Goal: Information Seeking & Learning: Compare options

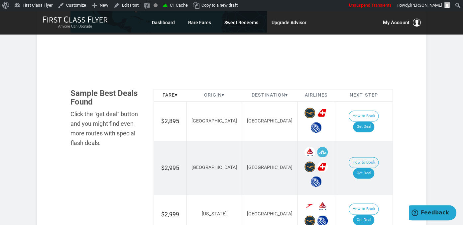
scroll to position [386, 0]
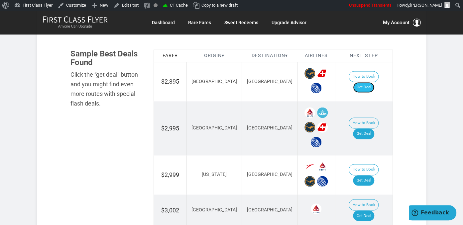
click at [374, 82] on link "Get Deal" at bounding box center [363, 87] width 21 height 11
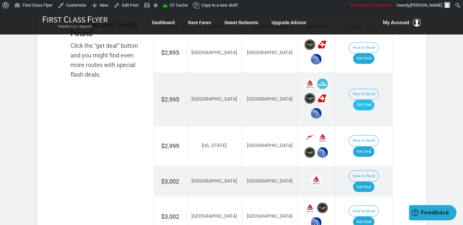
scroll to position [421, 0]
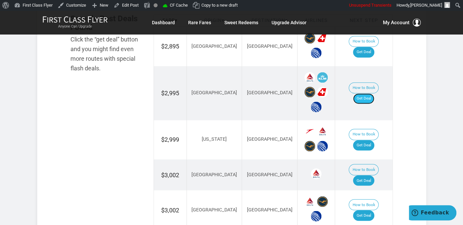
click at [362, 93] on link "Get Deal" at bounding box center [363, 98] width 21 height 11
click at [369, 140] on link "Get Deal" at bounding box center [363, 145] width 21 height 11
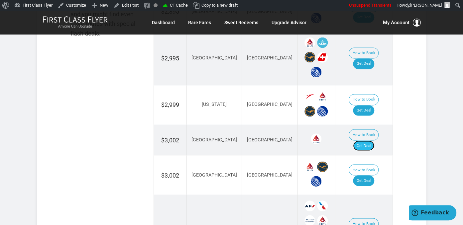
click at [371, 141] on link "Get Deal" at bounding box center [363, 146] width 21 height 11
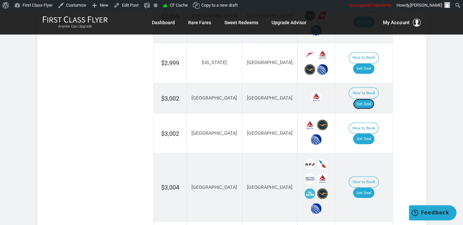
scroll to position [526, 0]
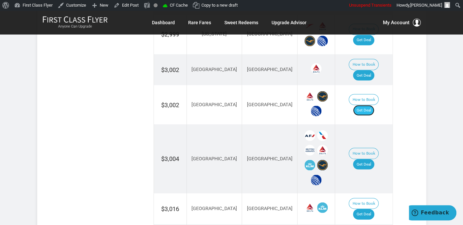
click at [364, 105] on link "Get Deal" at bounding box center [363, 110] width 21 height 11
click at [373, 105] on link "Get Deal" at bounding box center [363, 110] width 21 height 11
click at [373, 159] on link "Get Deal" at bounding box center [363, 164] width 21 height 11
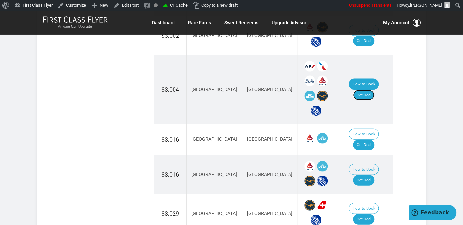
scroll to position [596, 0]
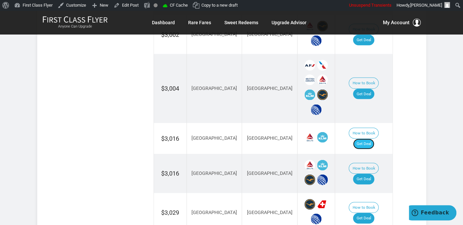
click at [369, 139] on link "Get Deal" at bounding box center [363, 144] width 21 height 11
click at [365, 174] on link "Get Deal" at bounding box center [363, 179] width 21 height 11
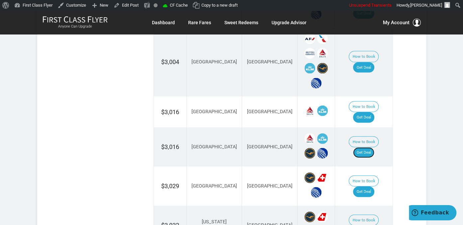
scroll to position [666, 0]
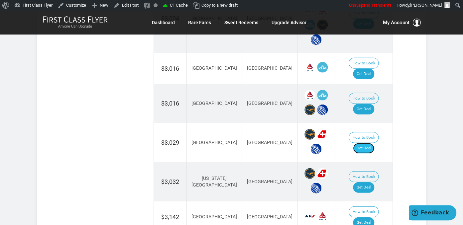
click at [370, 143] on link "Get Deal" at bounding box center [363, 148] width 21 height 11
click at [360, 143] on link "Get Deal" at bounding box center [363, 148] width 21 height 11
click at [370, 182] on link "Get Deal" at bounding box center [363, 187] width 21 height 11
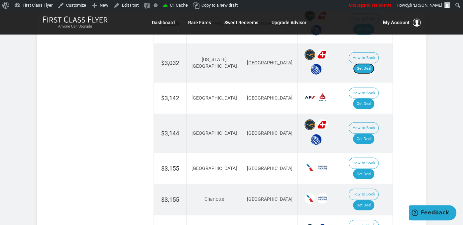
scroll to position [807, 0]
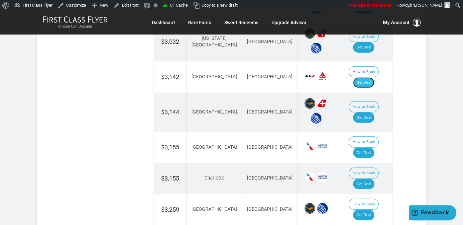
click at [367, 77] on link "Get Deal" at bounding box center [363, 82] width 21 height 11
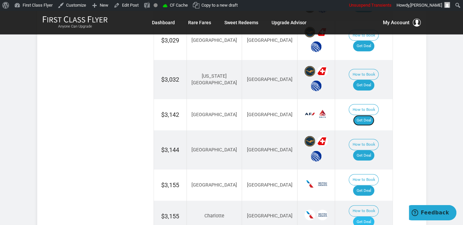
scroll to position [736, 0]
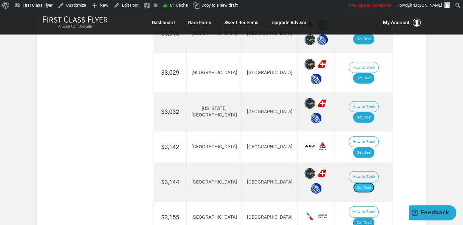
click at [370, 183] on link "Get Deal" at bounding box center [363, 188] width 21 height 11
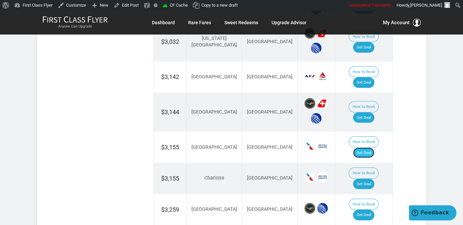
click at [368, 148] on link "Get Deal" at bounding box center [363, 153] width 21 height 11
click at [366, 179] on link "Get Deal" at bounding box center [363, 184] width 21 height 11
click at [362, 210] on link "Get Deal" at bounding box center [363, 215] width 21 height 11
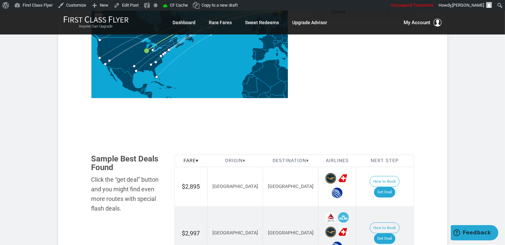
scroll to position [351, 0]
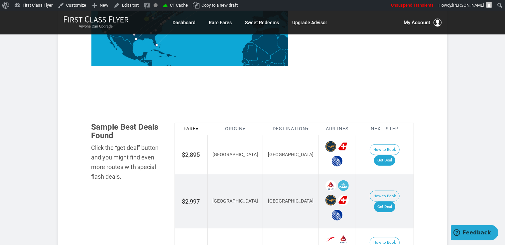
scroll to position [327, 0]
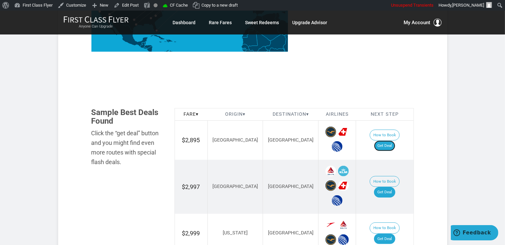
click at [390, 141] on link "Get Deal" at bounding box center [384, 146] width 21 height 11
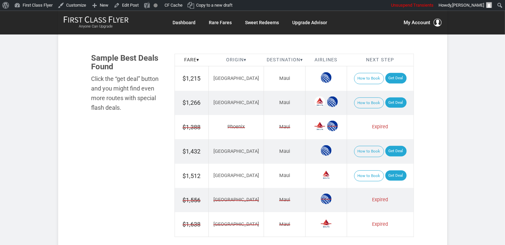
scroll to position [397, 0]
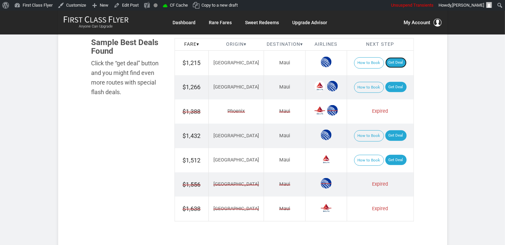
click at [388, 60] on link "Get Deal" at bounding box center [395, 62] width 21 height 11
click at [389, 82] on link "Get Deal" at bounding box center [395, 87] width 21 height 11
click at [389, 160] on link "Get Deal" at bounding box center [395, 160] width 21 height 11
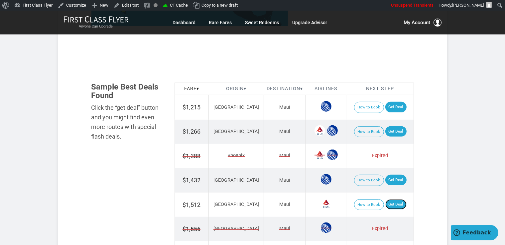
scroll to position [432, 0]
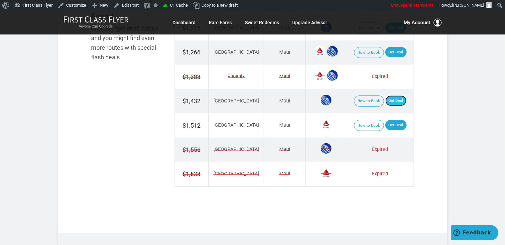
click at [393, 98] on link "Get Deal" at bounding box center [395, 101] width 21 height 11
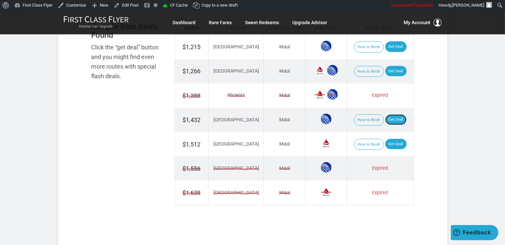
scroll to position [397, 0]
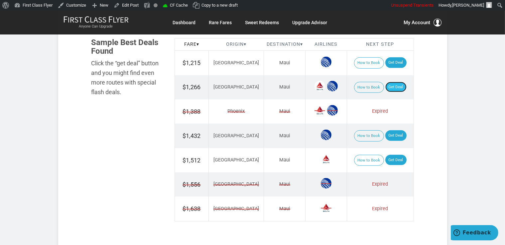
click at [386, 85] on link "Get Deal" at bounding box center [395, 87] width 21 height 11
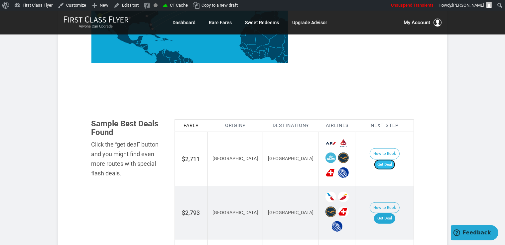
click at [394, 160] on link "Get Deal" at bounding box center [384, 165] width 21 height 11
click at [390, 160] on link "Get Deal" at bounding box center [384, 165] width 21 height 11
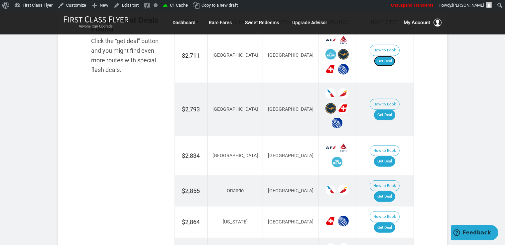
scroll to position [421, 0]
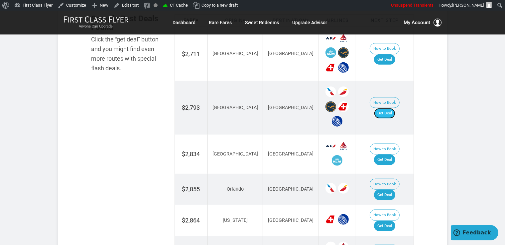
click at [392, 108] on link "Get Deal" at bounding box center [384, 113] width 21 height 11
click at [391, 155] on link "Get Deal" at bounding box center [384, 160] width 21 height 11
click at [393, 155] on link "Get Deal" at bounding box center [384, 160] width 21 height 11
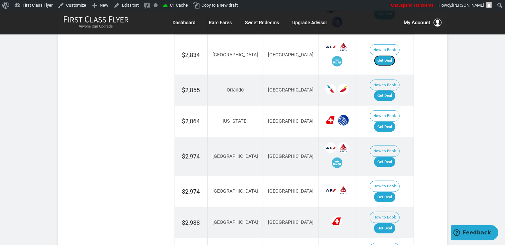
scroll to position [526, 0]
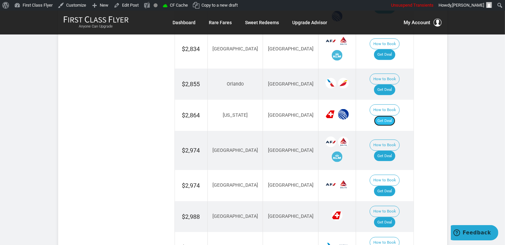
click at [395, 116] on link "Get Deal" at bounding box center [384, 121] width 21 height 11
click at [388, 151] on link "Get Deal" at bounding box center [384, 156] width 21 height 11
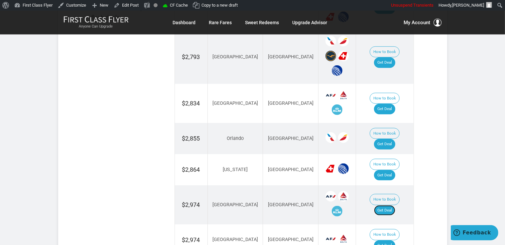
scroll to position [456, 0]
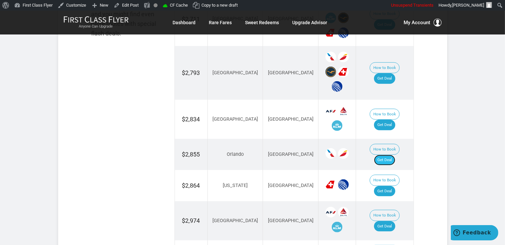
click at [390, 155] on link "Get Deal" at bounding box center [384, 160] width 21 height 11
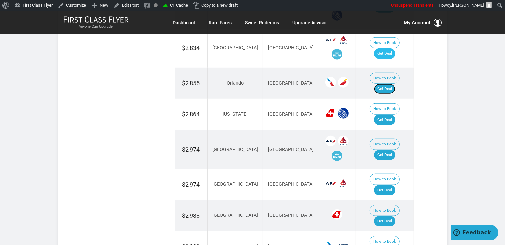
scroll to position [538, 0]
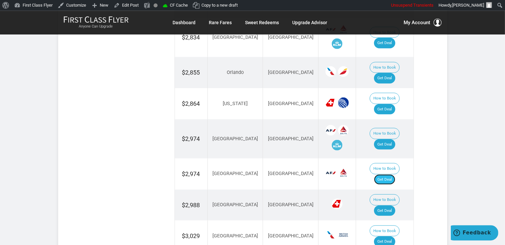
click at [388, 175] on link "Get Deal" at bounding box center [384, 180] width 21 height 11
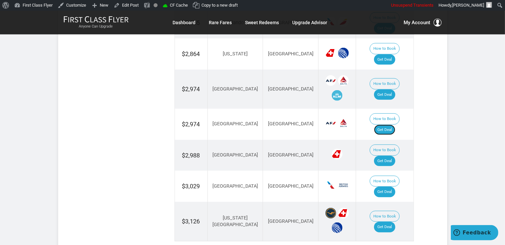
scroll to position [643, 0]
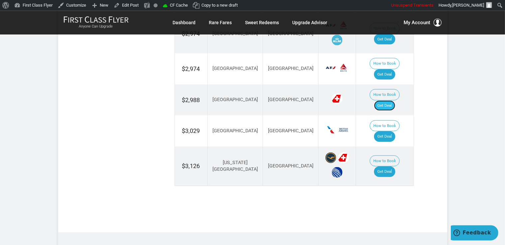
click at [390, 101] on link "Get Deal" at bounding box center [384, 106] width 21 height 11
click at [389, 132] on link "Get Deal" at bounding box center [384, 137] width 21 height 11
click at [394, 167] on link "Get Deal" at bounding box center [384, 172] width 21 height 11
click at [386, 167] on link "Get Deal" at bounding box center [384, 172] width 21 height 11
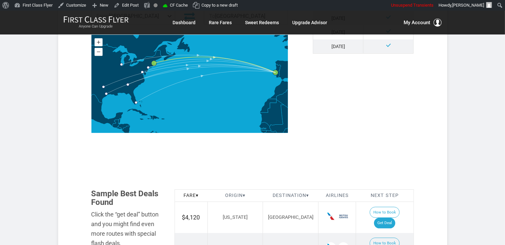
scroll to position [351, 0]
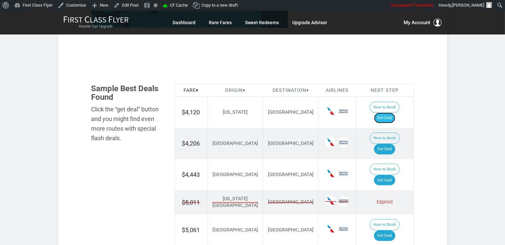
click at [395, 113] on link "Get Deal" at bounding box center [384, 118] width 21 height 11
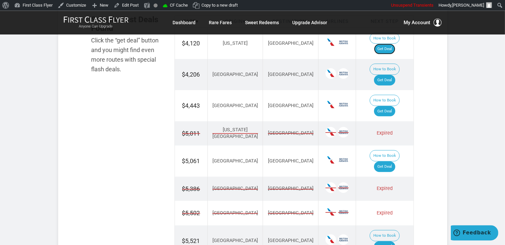
scroll to position [421, 0]
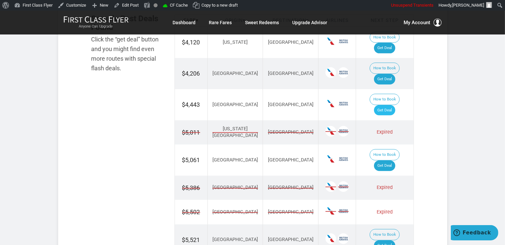
click at [400, 89] on td "How to Book Get Deal" at bounding box center [384, 104] width 57 height 31
click at [395, 105] on link "Get Deal" at bounding box center [384, 110] width 21 height 11
click at [385, 105] on link "Get Deal" at bounding box center [384, 110] width 21 height 11
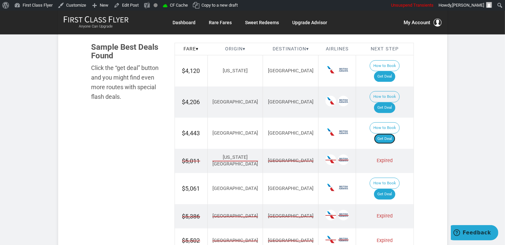
scroll to position [351, 0]
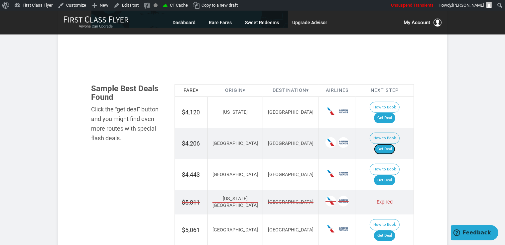
drag, startPoint x: 387, startPoint y: 131, endPoint x: 393, endPoint y: 122, distance: 10.7
click at [388, 144] on link "Get Deal" at bounding box center [384, 149] width 21 height 11
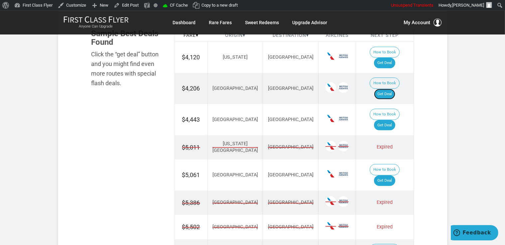
scroll to position [417, 0]
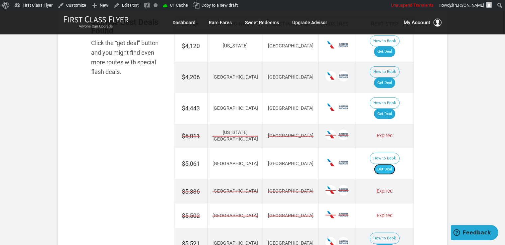
drag, startPoint x: 385, startPoint y: 137, endPoint x: 387, endPoint y: 127, distance: 10.9
click at [385, 164] on link "Get Deal" at bounding box center [384, 169] width 21 height 11
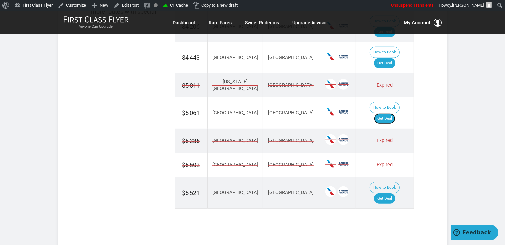
scroll to position [487, 0]
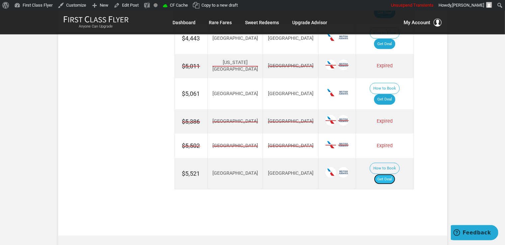
click at [395, 174] on link "Get Deal" at bounding box center [384, 179] width 21 height 11
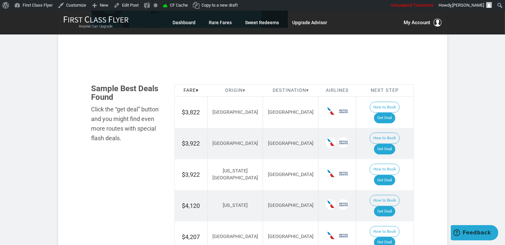
scroll to position [316, 0]
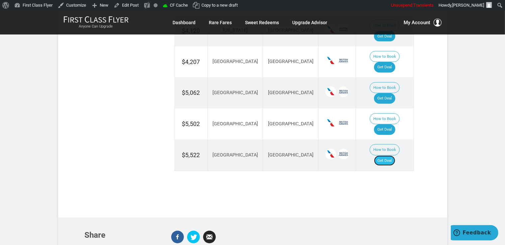
click at [388, 156] on link "Get Deal" at bounding box center [384, 161] width 21 height 11
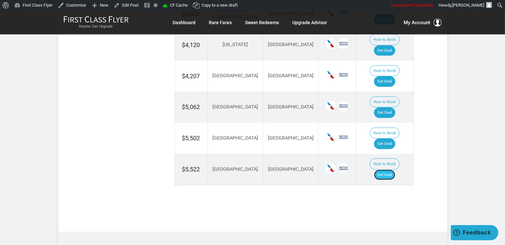
click at [393, 170] on link "Get Deal" at bounding box center [384, 175] width 21 height 11
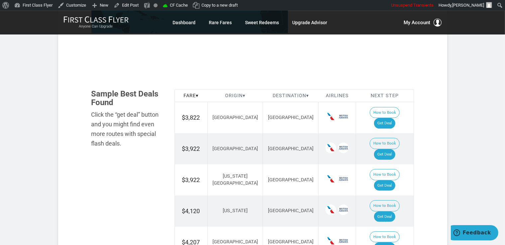
scroll to position [336, 0]
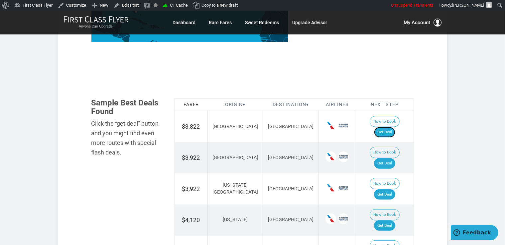
drag, startPoint x: 396, startPoint y: 119, endPoint x: 399, endPoint y: 116, distance: 4.0
click at [395, 127] on link "Get Deal" at bounding box center [384, 132] width 21 height 11
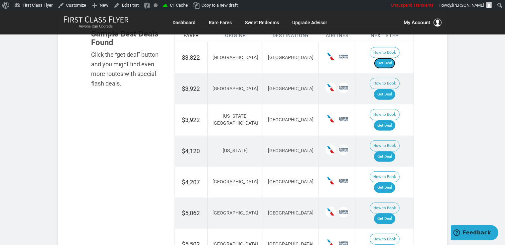
scroll to position [407, 0]
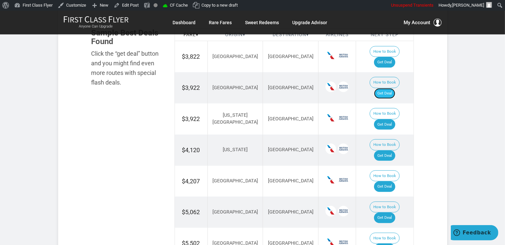
click at [395, 88] on link "Get Deal" at bounding box center [384, 93] width 21 height 11
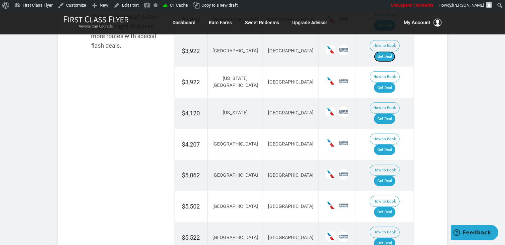
scroll to position [477, 0]
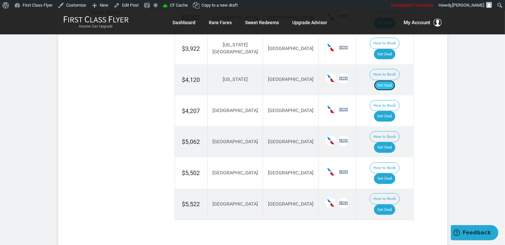
click at [394, 80] on link "Get Deal" at bounding box center [384, 85] width 21 height 11
drag, startPoint x: 385, startPoint y: 76, endPoint x: 401, endPoint y: 85, distance: 19.0
click at [385, 111] on link "Get Deal" at bounding box center [384, 116] width 21 height 11
click at [394, 143] on link "Get Deal" at bounding box center [384, 148] width 21 height 11
click at [390, 174] on link "Get Deal" at bounding box center [384, 179] width 21 height 11
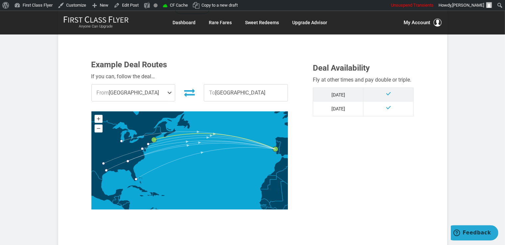
scroll to position [161, 0]
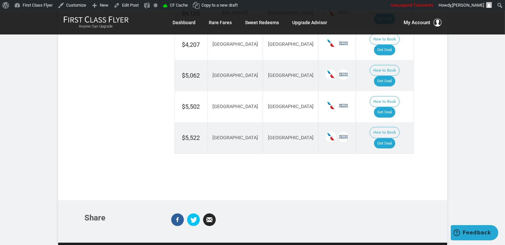
scroll to position [535, 0]
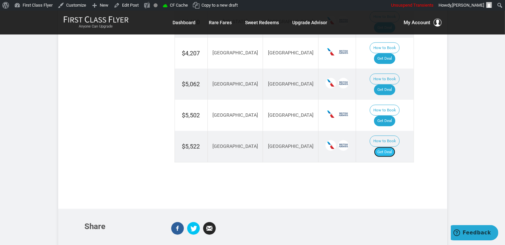
click at [386, 147] on link "Get Deal" at bounding box center [384, 152] width 21 height 11
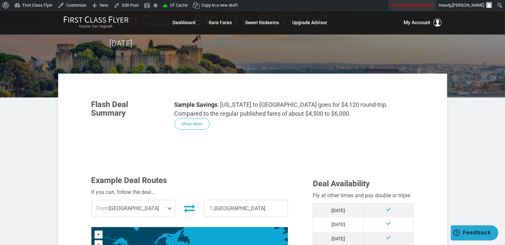
scroll to position [70, 0]
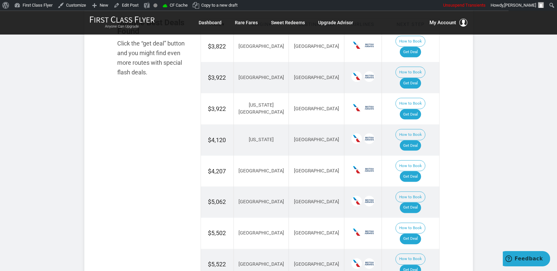
scroll to position [387, 0]
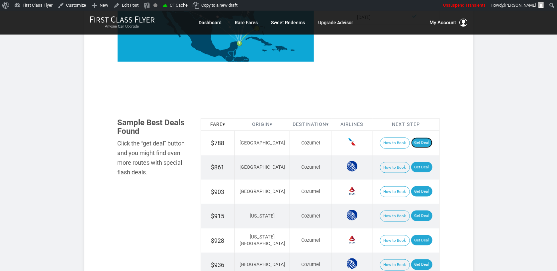
click at [416, 141] on link "Get Deal" at bounding box center [421, 143] width 21 height 11
drag, startPoint x: 422, startPoint y: 164, endPoint x: 372, endPoint y: 0, distance: 171.5
click at [421, 164] on link "Get Deal" at bounding box center [421, 167] width 21 height 11
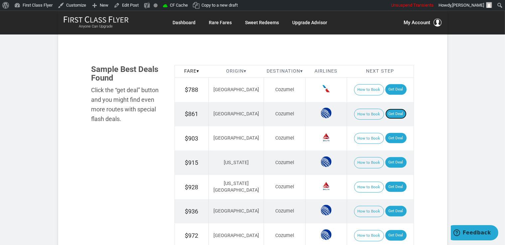
scroll to position [422, 0]
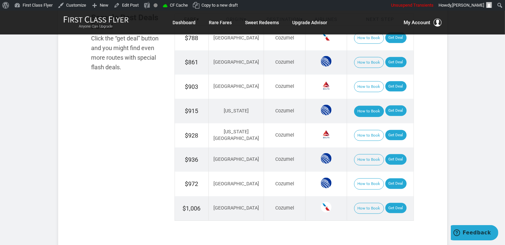
click at [377, 111] on button "How to Book" at bounding box center [369, 111] width 30 height 11
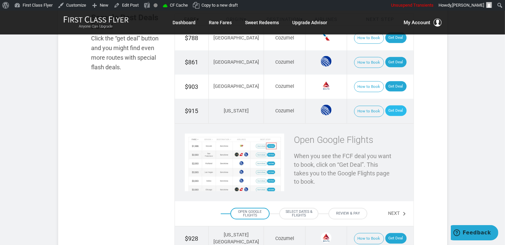
drag, startPoint x: 366, startPoint y: 109, endPoint x: 384, endPoint y: 111, distance: 17.8
click at [366, 108] on button "How to Book" at bounding box center [369, 111] width 30 height 11
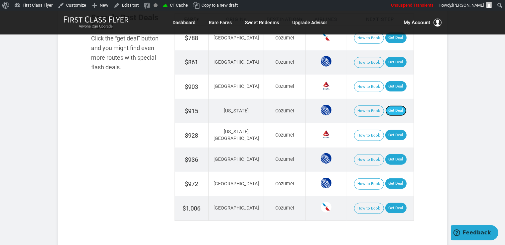
click at [398, 108] on link "Get Deal" at bounding box center [395, 111] width 21 height 11
click at [390, 87] on link "Get Deal" at bounding box center [395, 86] width 21 height 11
click at [387, 132] on link "Get Deal" at bounding box center [395, 135] width 21 height 11
click at [394, 207] on link "Get Deal" at bounding box center [395, 208] width 21 height 11
click at [386, 156] on link "Get Deal" at bounding box center [395, 159] width 21 height 11
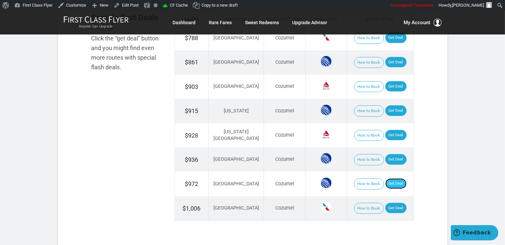
click at [393, 182] on link "Get Deal" at bounding box center [395, 184] width 21 height 11
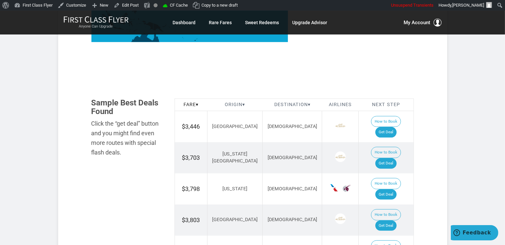
scroll to position [351, 0]
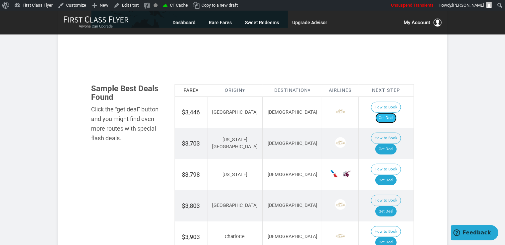
click at [395, 113] on link "Get Deal" at bounding box center [385, 118] width 21 height 11
click at [390, 144] on link "Get Deal" at bounding box center [385, 149] width 21 height 11
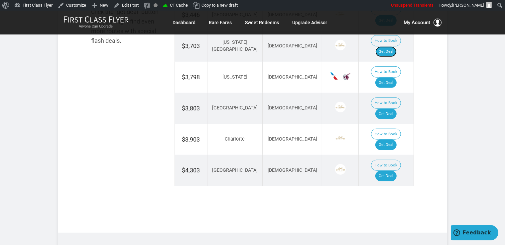
scroll to position [456, 0]
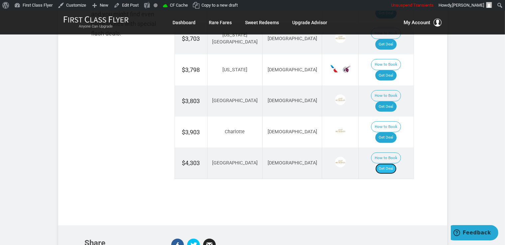
click at [390, 164] on link "Get Deal" at bounding box center [385, 169] width 21 height 11
drag, startPoint x: 386, startPoint y: 100, endPoint x: 378, endPoint y: 63, distance: 37.5
click at [387, 133] on link "Get Deal" at bounding box center [385, 138] width 21 height 11
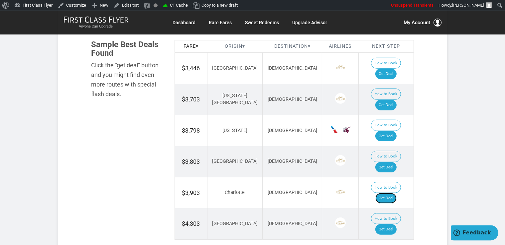
scroll to position [386, 0]
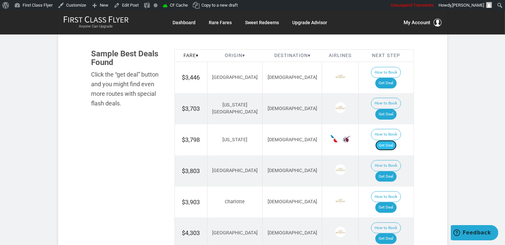
click at [390, 141] on link "Get Deal" at bounding box center [385, 146] width 21 height 11
click at [391, 172] on link "Get Deal" at bounding box center [385, 177] width 21 height 11
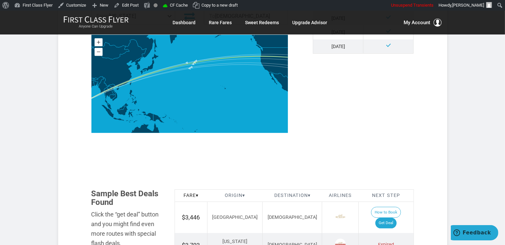
scroll to position [351, 0]
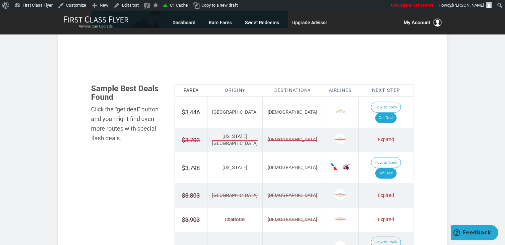
drag, startPoint x: 415, startPoint y: 134, endPoint x: 429, endPoint y: 144, distance: 17.5
click at [415, 133] on div "Fare ▾ Origin ▾ Destination ▾ Airlines Next Step $3,446 [GEOGRAPHIC_DATA] [DEMO…" at bounding box center [293, 177] width 249 height 186
click at [430, 166] on section "Flash Deal Summary Sample Savings : [GEOGRAPHIC_DATA] to [DEMOGRAPHIC_DATA] goe…" at bounding box center [252, 58] width 389 height 564
click at [429, 203] on section "Flash Deal Summary Sample Savings : [GEOGRAPHIC_DATA] to [DEMOGRAPHIC_DATA] goe…" at bounding box center [252, 58] width 389 height 564
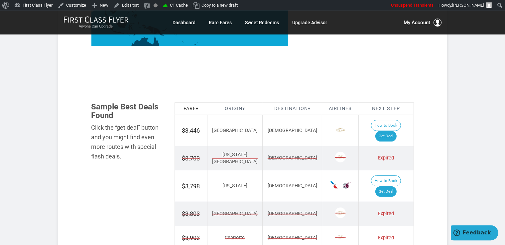
scroll to position [316, 0]
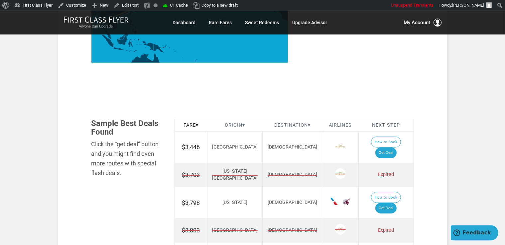
click at [430, 154] on section "Flash Deal Summary Sample Savings : [GEOGRAPHIC_DATA] to [DEMOGRAPHIC_DATA] goe…" at bounding box center [252, 93] width 389 height 564
click at [432, 156] on section "Flash Deal Summary Sample Savings : [GEOGRAPHIC_DATA] to [DEMOGRAPHIC_DATA] goe…" at bounding box center [252, 93] width 389 height 564
click at [432, 155] on section "Flash Deal Summary Sample Savings : [GEOGRAPHIC_DATA] to [DEMOGRAPHIC_DATA] goe…" at bounding box center [252, 93] width 389 height 564
click at [389, 148] on link "Get Deal" at bounding box center [385, 153] width 21 height 11
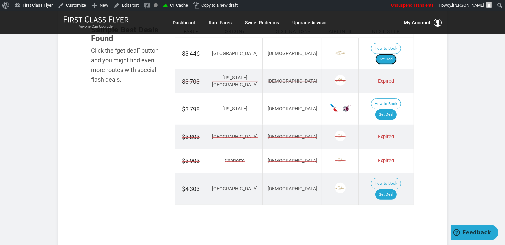
scroll to position [421, 0]
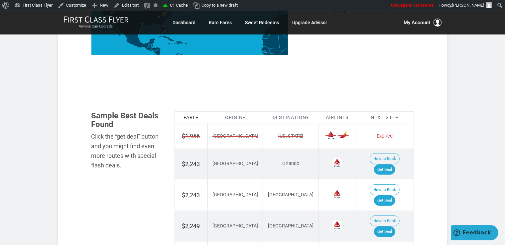
scroll to position [351, 0]
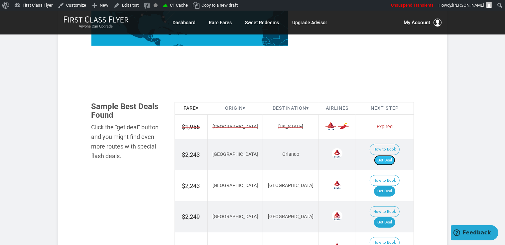
click at [391, 155] on link "Get Deal" at bounding box center [384, 160] width 21 height 11
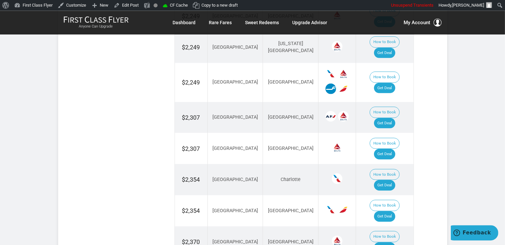
scroll to position [596, 0]
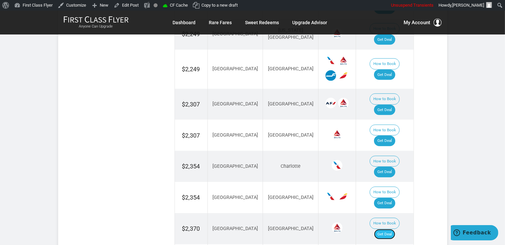
click at [389, 230] on link "Get Deal" at bounding box center [384, 235] width 21 height 11
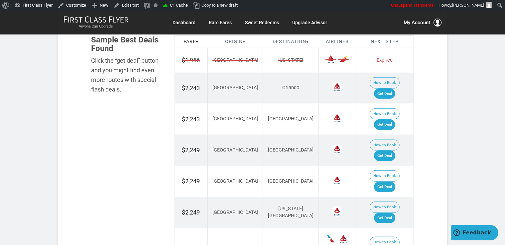
scroll to position [386, 0]
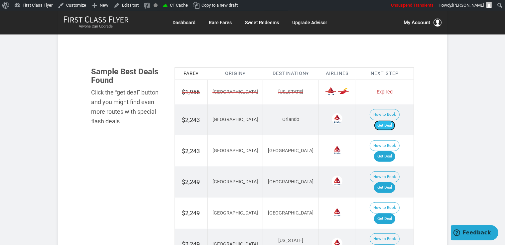
click at [384, 121] on link "Get Deal" at bounding box center [384, 126] width 21 height 11
click at [391, 151] on link "Get Deal" at bounding box center [384, 156] width 21 height 11
click at [388, 183] on link "Get Deal" at bounding box center [384, 188] width 21 height 11
click at [392, 214] on link "Get Deal" at bounding box center [384, 219] width 21 height 11
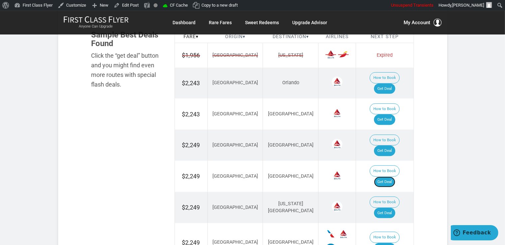
scroll to position [456, 0]
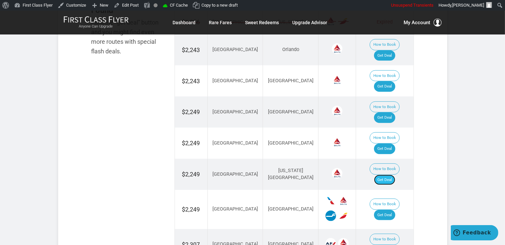
click at [395, 175] on link "Get Deal" at bounding box center [384, 180] width 21 height 11
click at [393, 210] on link "Get Deal" at bounding box center [384, 215] width 21 height 11
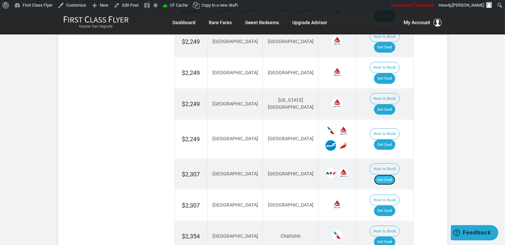
click at [394, 175] on link "Get Deal" at bounding box center [384, 180] width 21 height 11
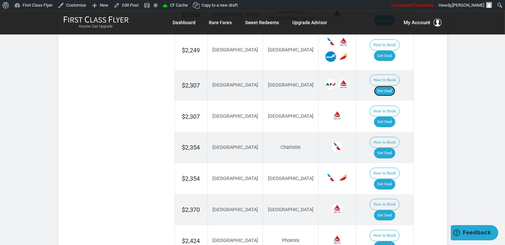
scroll to position [666, 0]
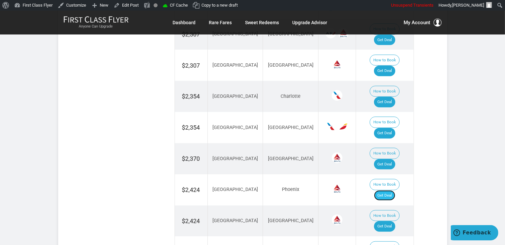
click at [393, 191] on link "Get Deal" at bounding box center [384, 196] width 21 height 11
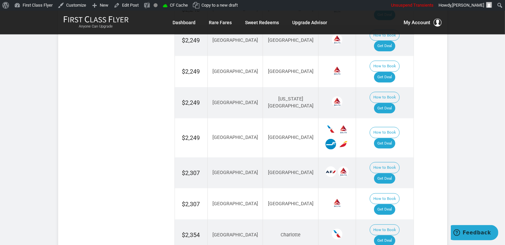
scroll to position [526, 0]
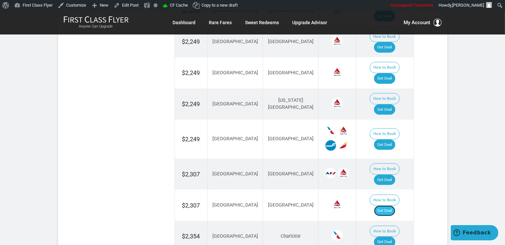
click at [388, 206] on link "Get Deal" at bounding box center [384, 211] width 21 height 11
click at [383, 237] on link "Get Deal" at bounding box center [384, 242] width 21 height 11
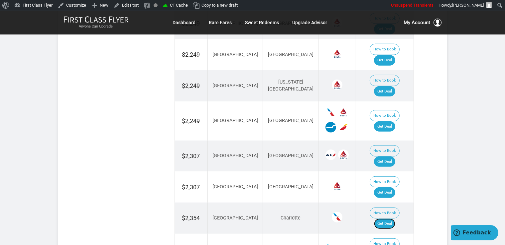
scroll to position [596, 0]
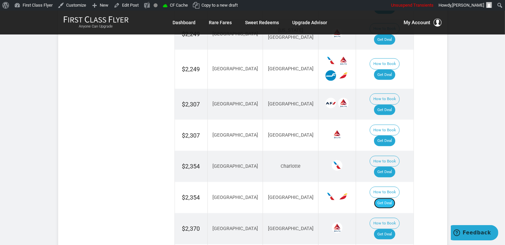
click at [387, 198] on link "Get Deal" at bounding box center [384, 203] width 21 height 11
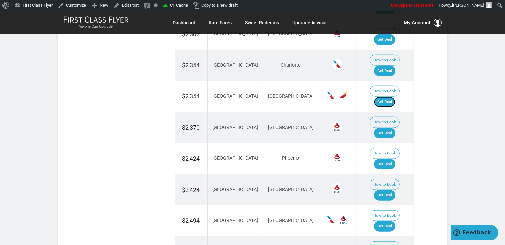
scroll to position [702, 0]
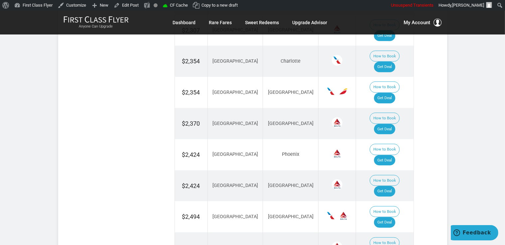
click at [388, 186] on link "Get Deal" at bounding box center [384, 191] width 21 height 11
click at [386, 218] on link "Get Deal" at bounding box center [384, 223] width 21 height 11
click at [394, 218] on link "Get Deal" at bounding box center [384, 223] width 21 height 11
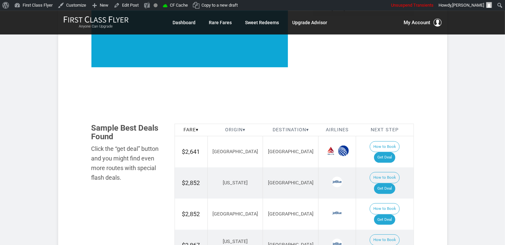
scroll to position [316, 0]
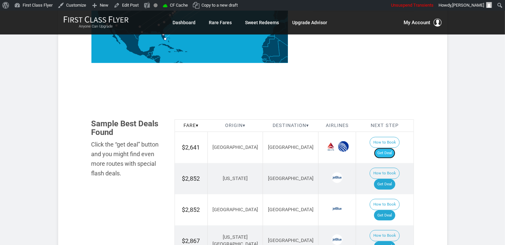
click at [394, 148] on link "Get Deal" at bounding box center [384, 153] width 21 height 11
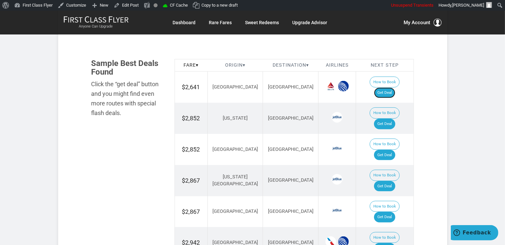
scroll to position [386, 0]
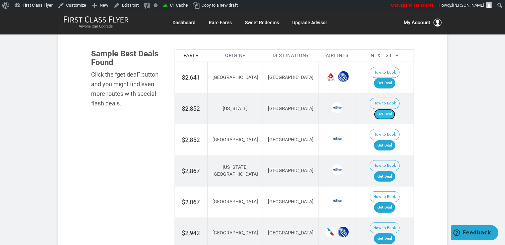
click at [393, 109] on link "Get Deal" at bounding box center [384, 114] width 21 height 11
click at [386, 141] on link "Get Deal" at bounding box center [384, 146] width 21 height 11
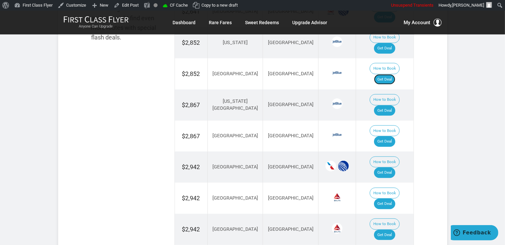
scroll to position [456, 0]
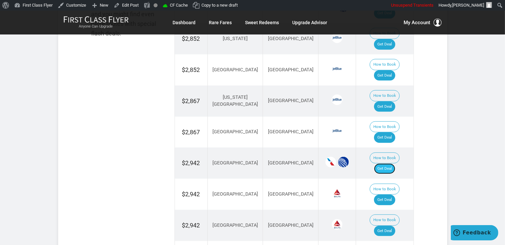
click at [391, 164] on link "Get Deal" at bounding box center [384, 169] width 21 height 11
click at [388, 195] on link "Get Deal" at bounding box center [384, 200] width 21 height 11
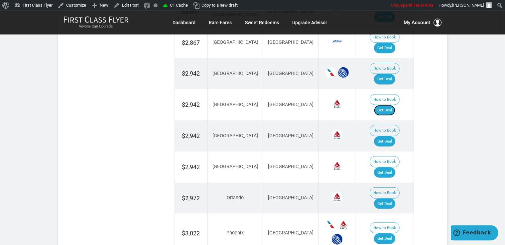
scroll to position [561, 0]
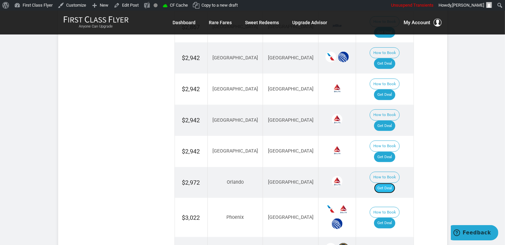
click at [387, 183] on link "Get Deal" at bounding box center [384, 188] width 21 height 11
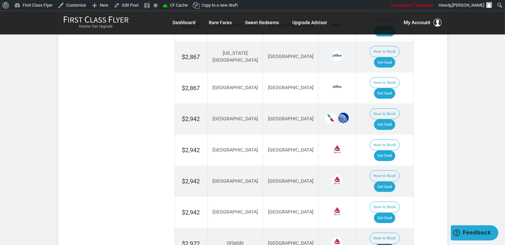
scroll to position [491, 0]
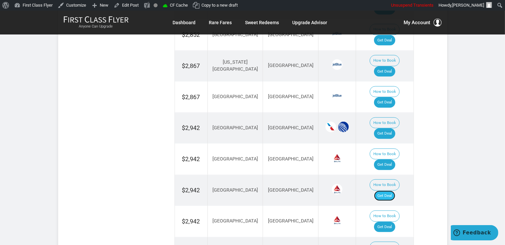
click at [391, 191] on link "Get Deal" at bounding box center [384, 196] width 21 height 11
click at [390, 222] on link "Get Deal" at bounding box center [384, 227] width 21 height 11
drag, startPoint x: 383, startPoint y: 43, endPoint x: 384, endPoint y: 48, distance: 4.4
click at [383, 66] on link "Get Deal" at bounding box center [384, 71] width 21 height 11
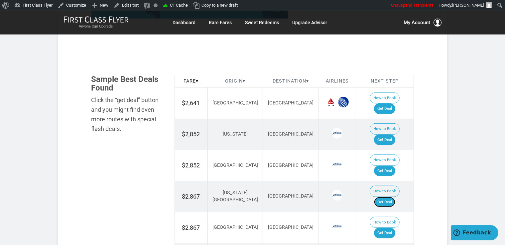
scroll to position [351, 0]
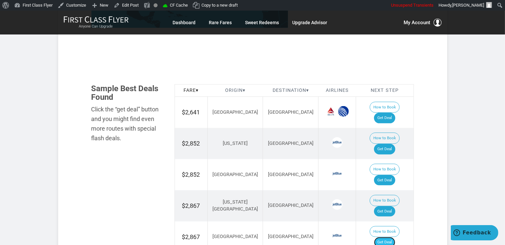
click at [389, 238] on link "Get Deal" at bounding box center [384, 243] width 21 height 11
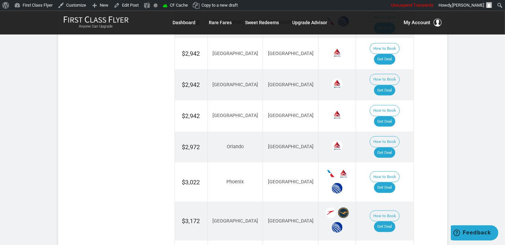
scroll to position [631, 0]
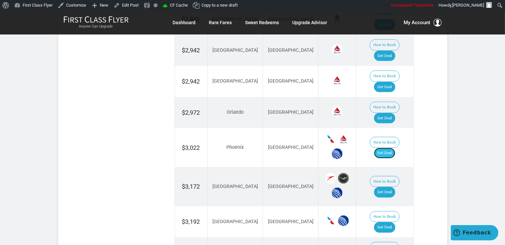
click at [395, 148] on link "Get Deal" at bounding box center [384, 153] width 21 height 11
click at [387, 187] on link "Get Deal" at bounding box center [384, 192] width 21 height 11
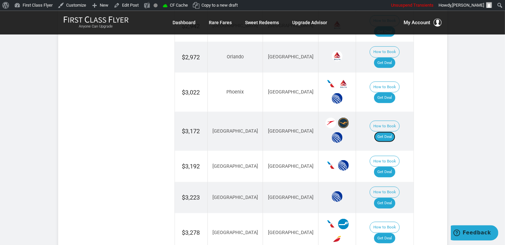
scroll to position [702, 0]
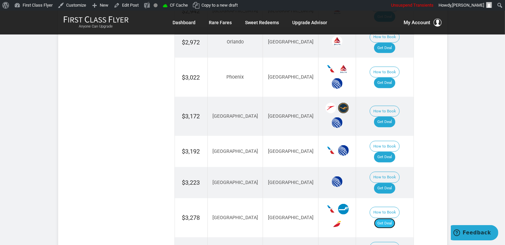
click at [392, 219] on link "Get Deal" at bounding box center [384, 224] width 21 height 11
click at [388, 152] on link "Get Deal" at bounding box center [384, 157] width 21 height 11
click at [382, 183] on link "Get Deal" at bounding box center [384, 188] width 21 height 11
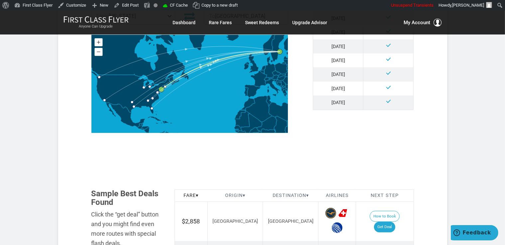
scroll to position [421, 0]
